Goal: Transaction & Acquisition: Purchase product/service

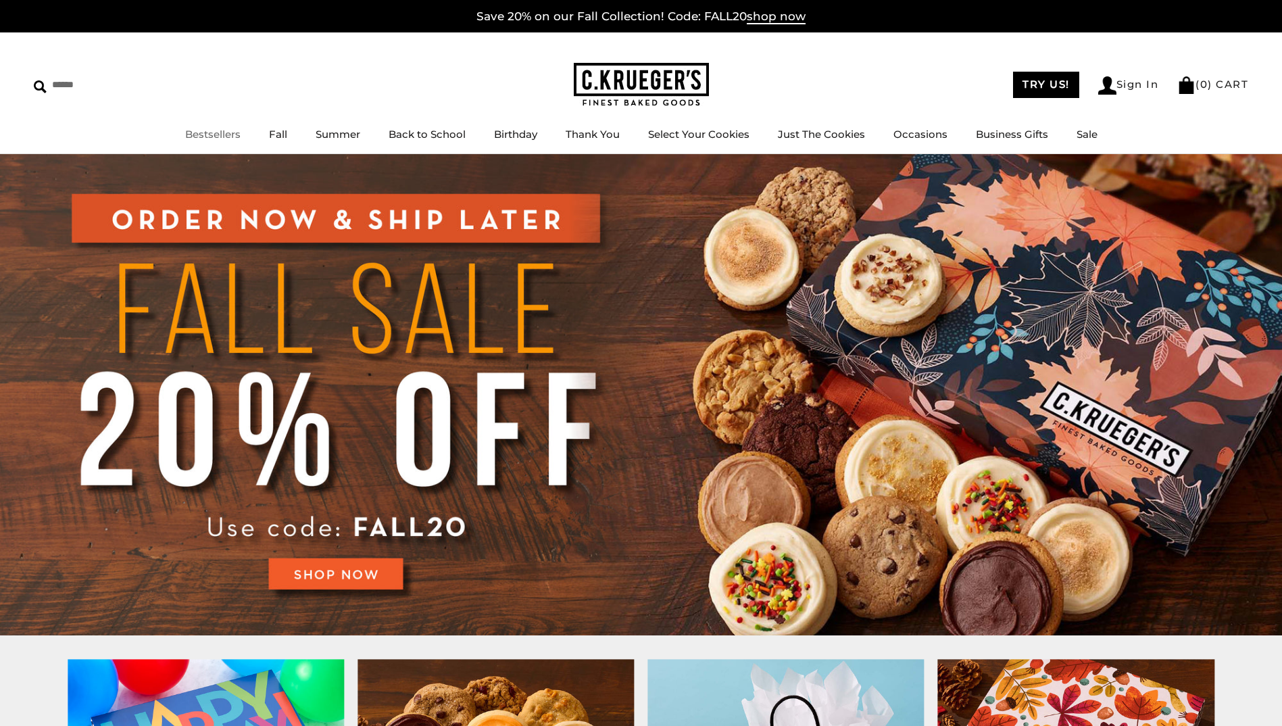
click at [207, 141] on li "Bestsellers" at bounding box center [212, 134] width 55 height 17
click at [233, 128] on link "Bestsellers" at bounding box center [212, 134] width 55 height 13
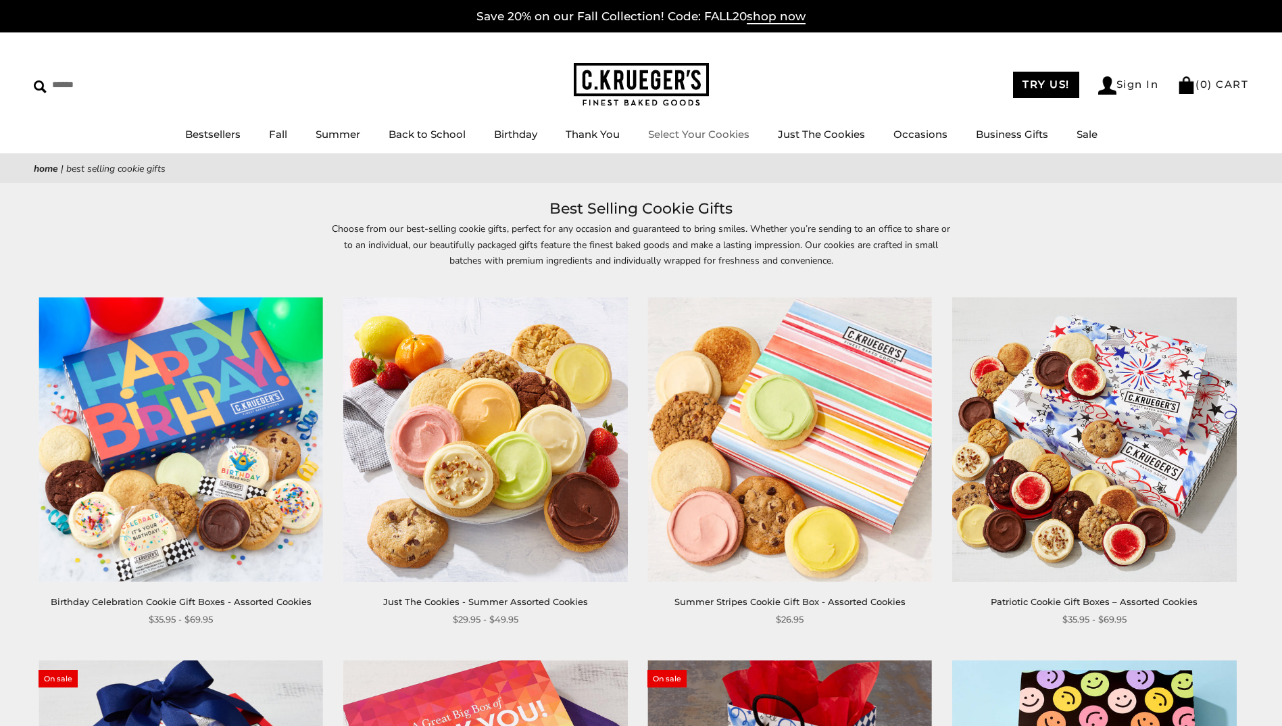
click at [716, 129] on link "Select Your Cookies" at bounding box center [698, 134] width 101 height 13
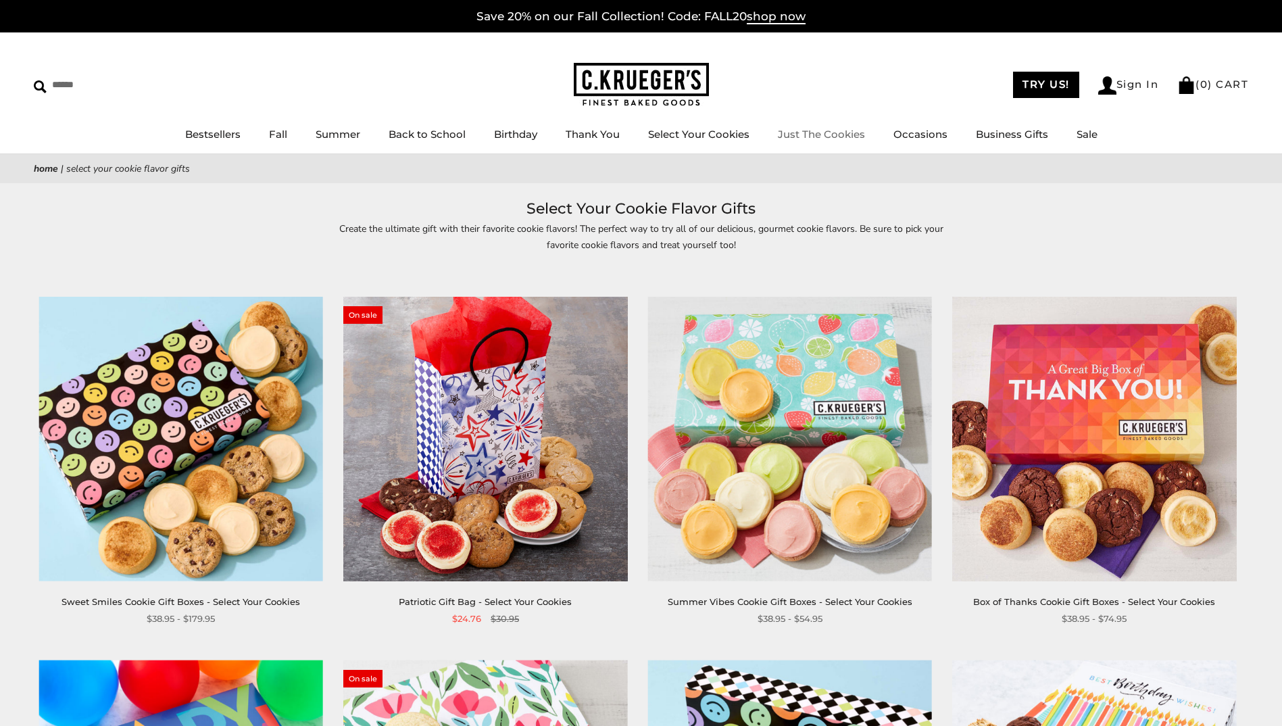
click at [805, 140] on link "Just The Cookies" at bounding box center [821, 134] width 87 height 13
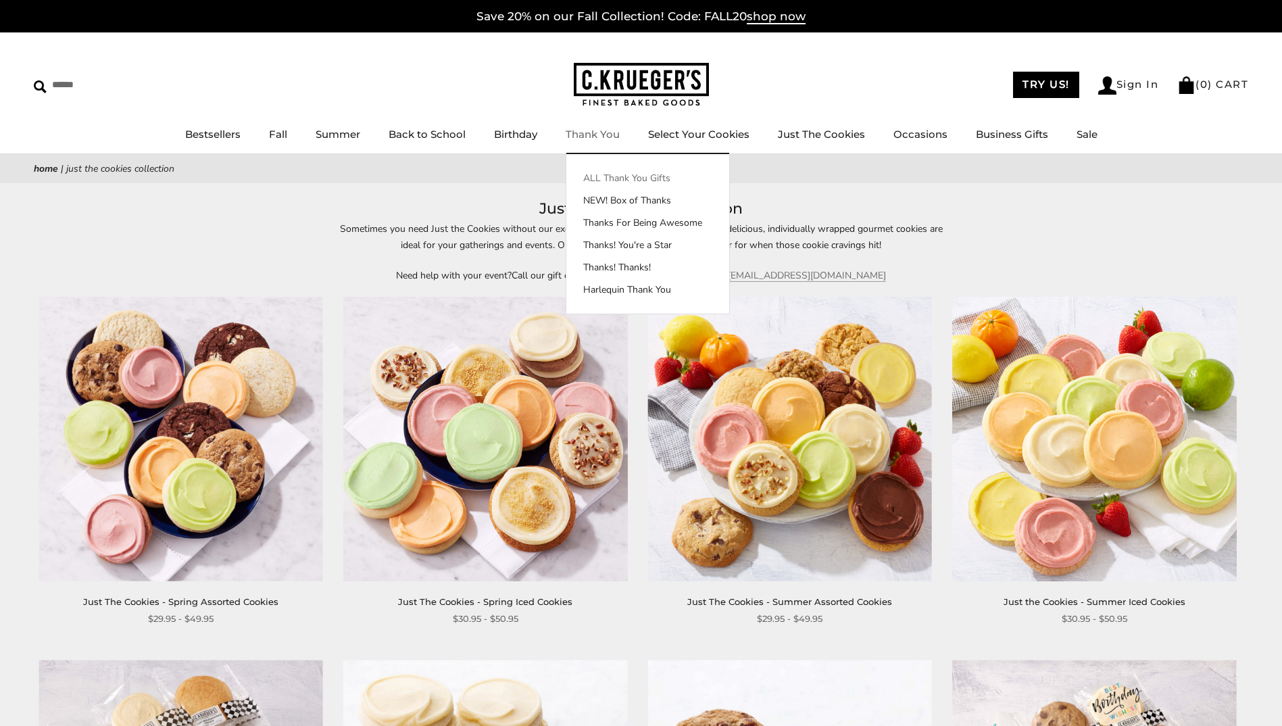
click at [593, 173] on link "ALL Thank You Gifts" at bounding box center [647, 178] width 163 height 14
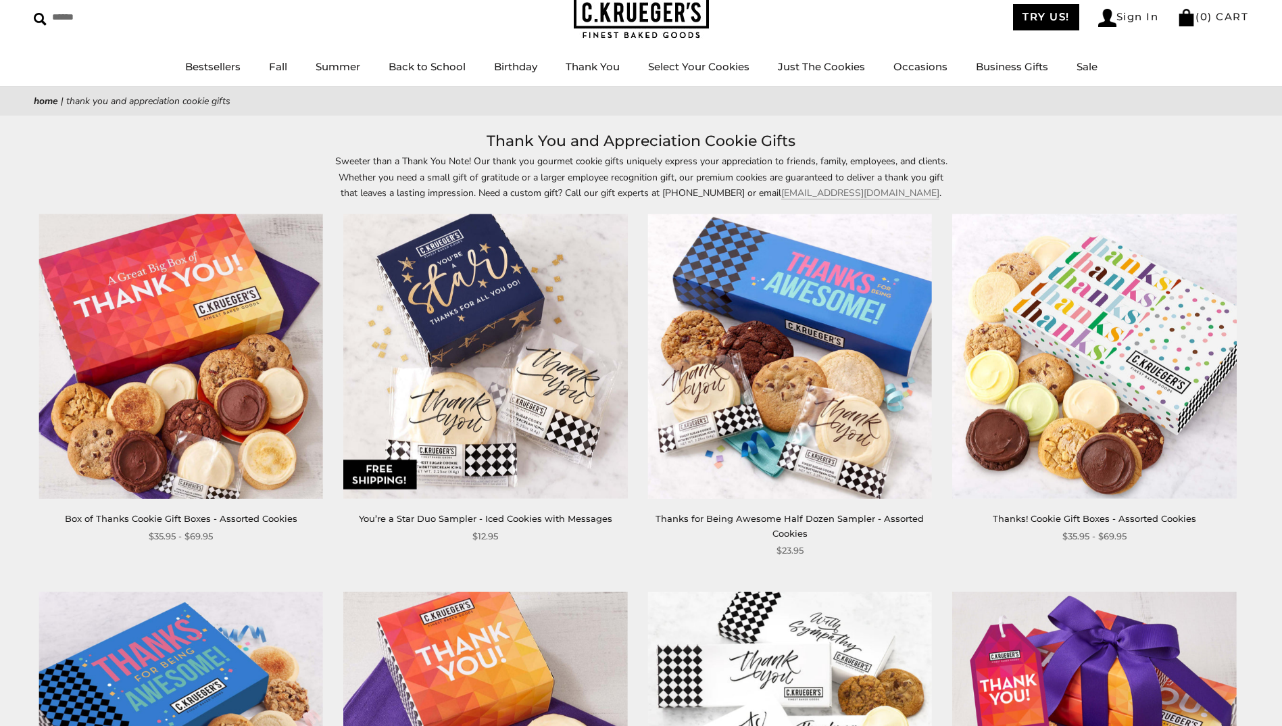
click at [247, 373] on img at bounding box center [181, 356] width 284 height 284
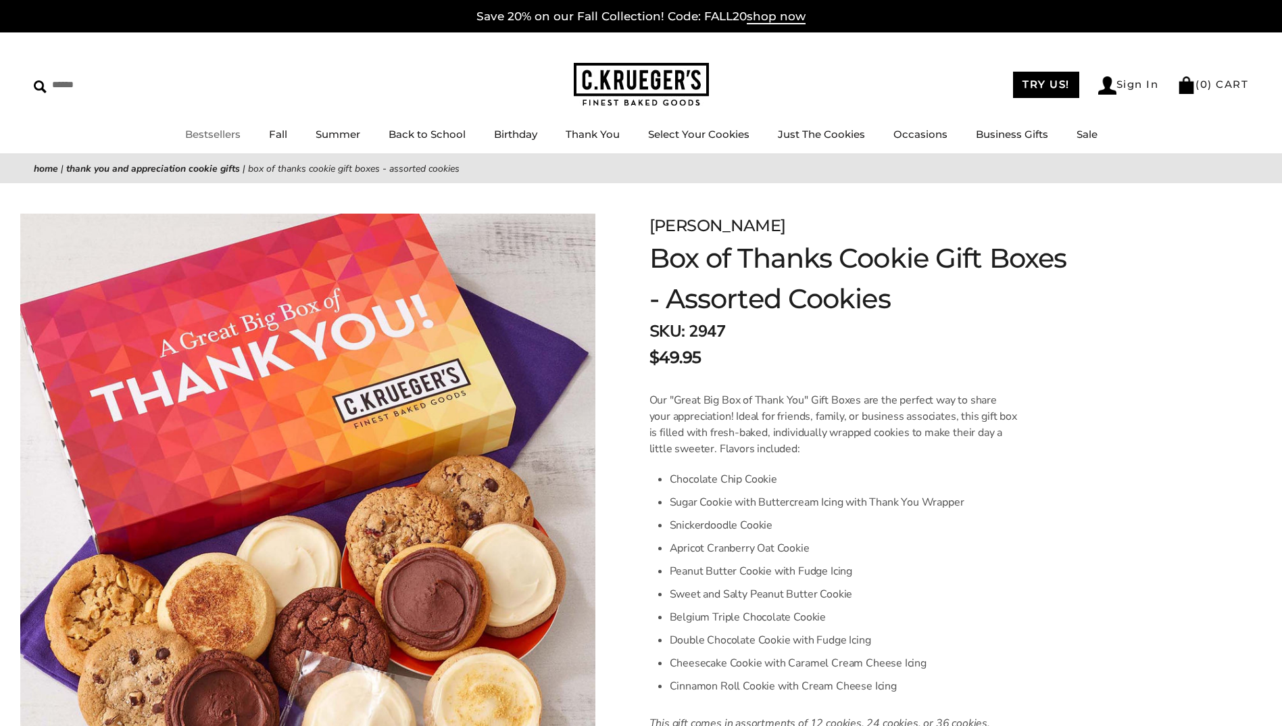
click at [206, 131] on link "Bestsellers" at bounding box center [212, 134] width 55 height 13
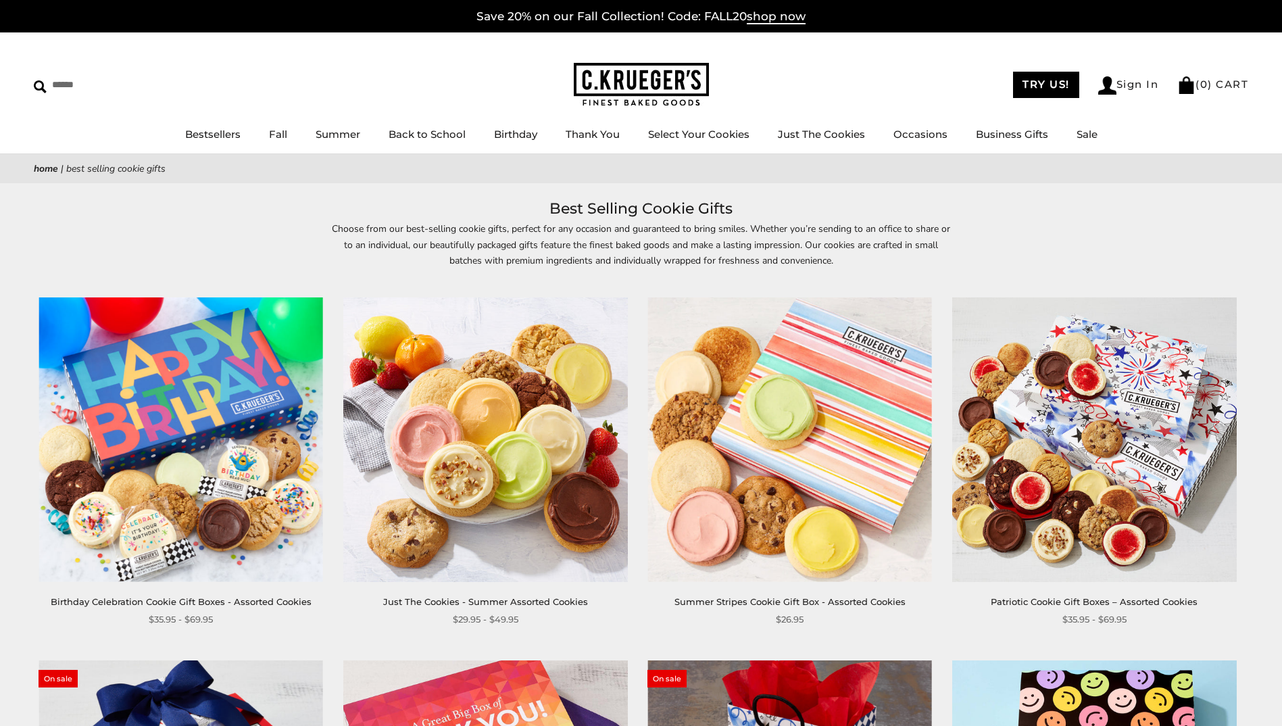
click at [477, 341] on img at bounding box center [485, 439] width 284 height 284
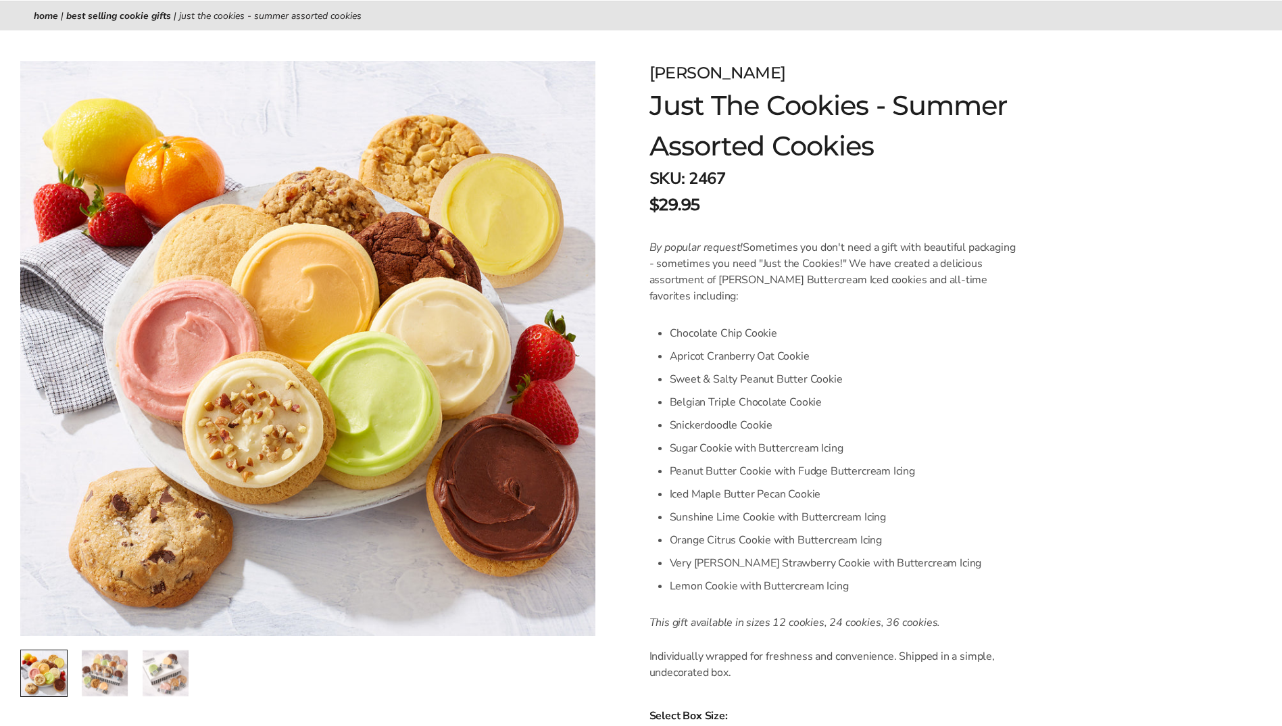
scroll to position [203, 0]
